Goal: Information Seeking & Learning: Learn about a topic

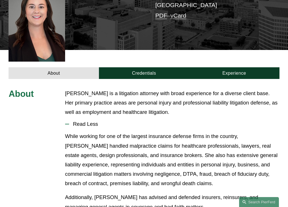
scroll to position [154, 0]
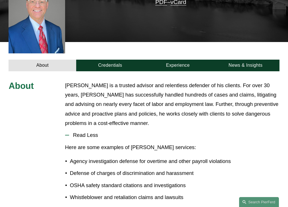
scroll to position [171, 0]
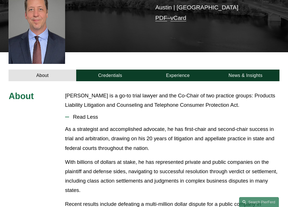
scroll to position [145, 0]
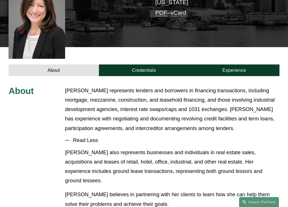
scroll to position [173, 0]
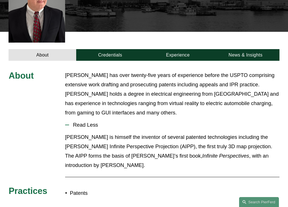
scroll to position [168, 0]
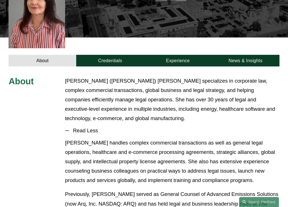
scroll to position [159, 0]
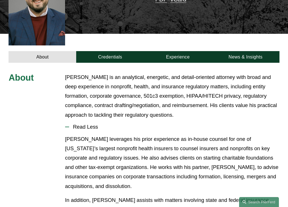
scroll to position [173, 0]
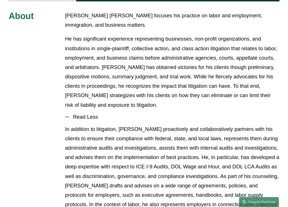
scroll to position [211, 0]
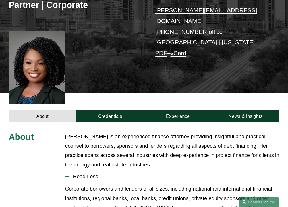
scroll to position [159, 0]
